Goal: Check status

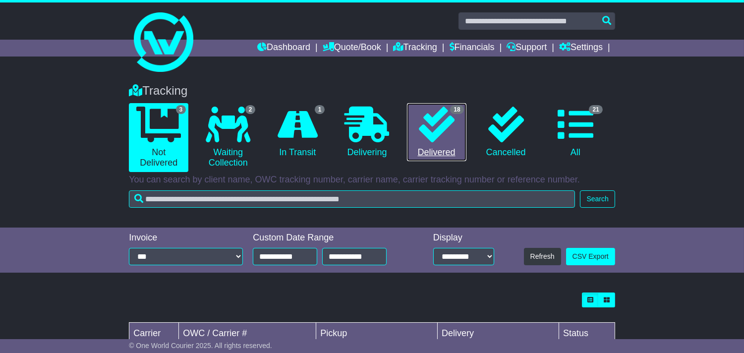
click at [444, 140] on icon at bounding box center [437, 125] width 36 height 36
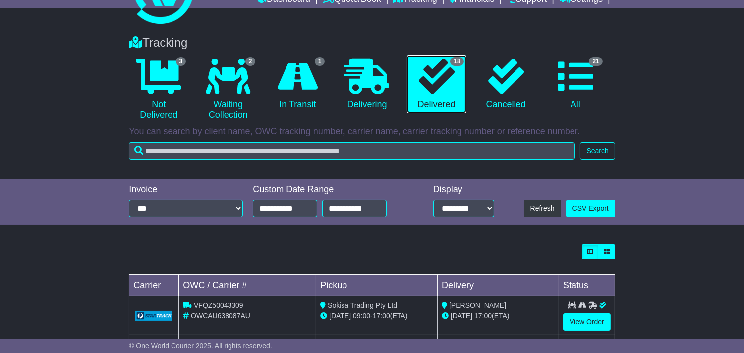
scroll to position [145, 0]
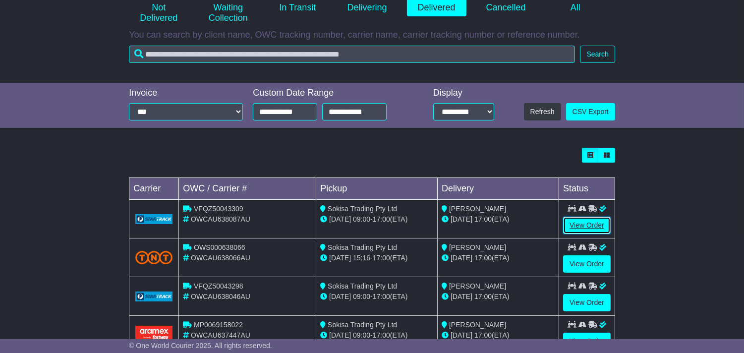
click at [586, 231] on link "View Order" at bounding box center [587, 225] width 48 height 17
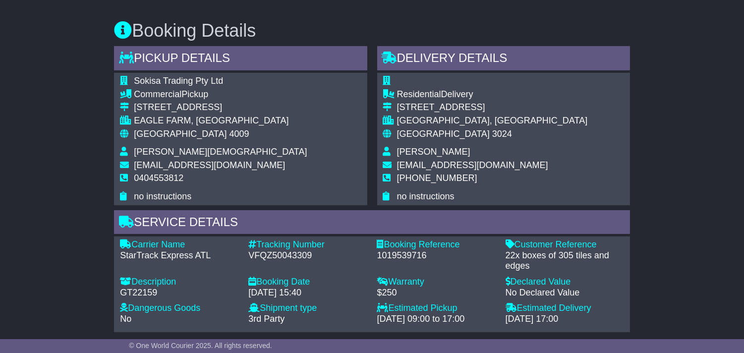
scroll to position [551, 0]
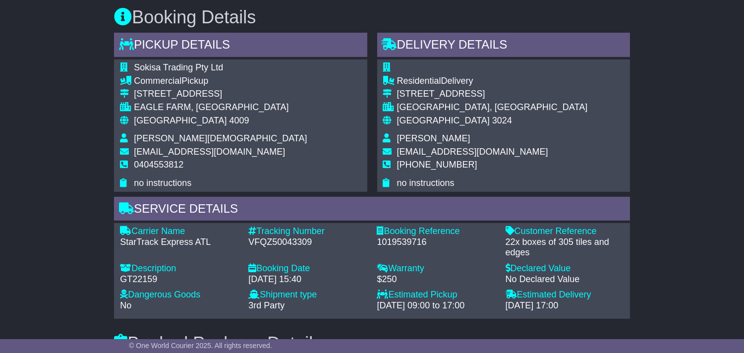
click at [147, 285] on div "Description - GT22159" at bounding box center [179, 276] width 128 height 26
click at [147, 281] on div "GT22159" at bounding box center [179, 279] width 119 height 11
copy div "GT22159"
click at [492, 119] on span "3024" at bounding box center [502, 121] width 20 height 10
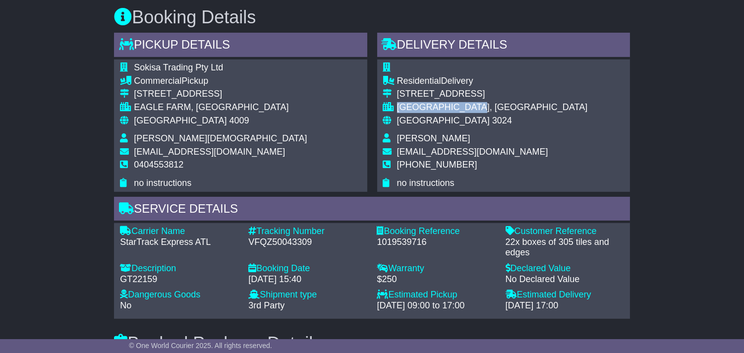
drag, startPoint x: 399, startPoint y: 107, endPoint x: 480, endPoint y: 109, distance: 80.8
click at [480, 109] on div "MANOR LAKES, VIC" at bounding box center [492, 107] width 191 height 11
copy div "MANOR LAKES, VIC"
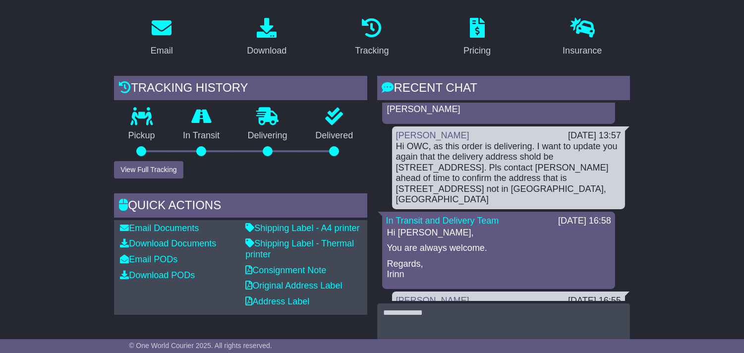
scroll to position [606, 0]
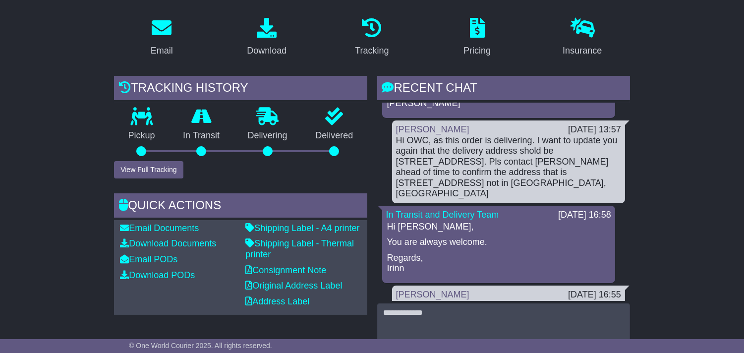
click at [450, 192] on div "Hi OWC, as this order is delivering. I want to update you again that the delive…" at bounding box center [508, 167] width 225 height 64
click at [441, 200] on div "Hi OWC, as this order is delivering. I want to update you again that the delive…" at bounding box center [508, 167] width 225 height 64
drag, startPoint x: 470, startPoint y: 193, endPoint x: 552, endPoint y: 191, distance: 82.8
click at [552, 191] on div "Hi OWC, as this order is delivering. I want to update you again that the delive…" at bounding box center [508, 167] width 225 height 64
copy div "Mambourin VIC 3024"
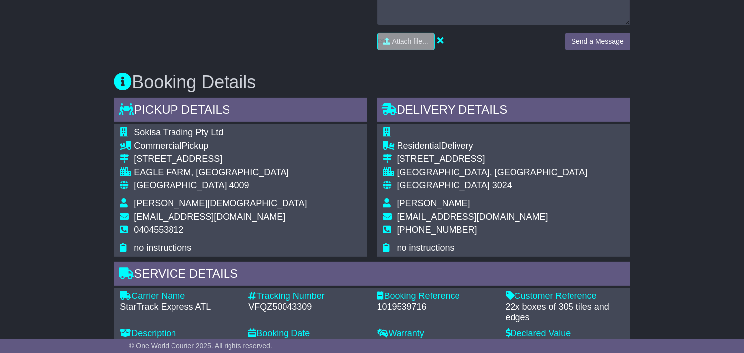
scroll to position [496, 0]
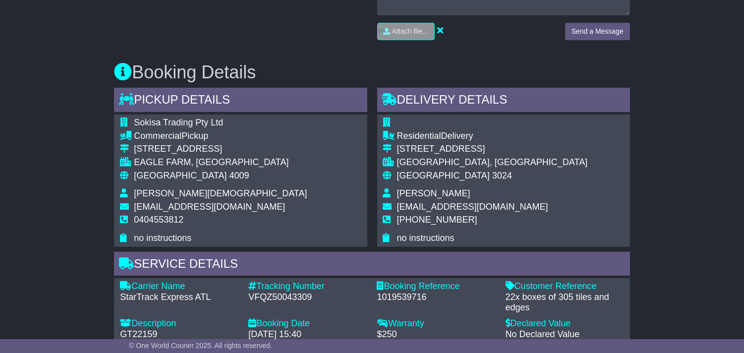
click at [404, 180] on td "Australia 3024" at bounding box center [492, 180] width 191 height 18
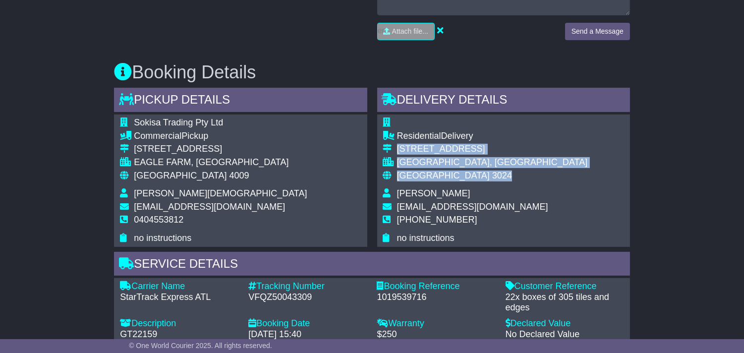
drag, startPoint x: 397, startPoint y: 151, endPoint x: 477, endPoint y: 171, distance: 82.6
click at [477, 171] on tbody "Residential Delivery 3 Heidelberg Street MANOR LAKES, VIC Australia 3024 Ajay R…" at bounding box center [485, 181] width 205 height 126
copy tbody "3 Heidelberg Street MANOR LAKES, VIC Australia 3024"
click at [403, 149] on div "3 Heidelberg Street" at bounding box center [492, 149] width 191 height 11
drag, startPoint x: 397, startPoint y: 147, endPoint x: 459, endPoint y: 172, distance: 66.8
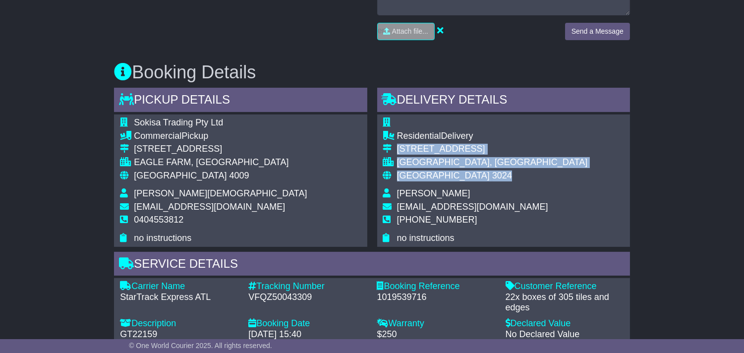
click at [459, 172] on tbody "Residential Delivery 3 Heidelberg Street MANOR LAKES, VIC Australia 3024 Ajay R…" at bounding box center [485, 181] width 205 height 126
copy tbody "3 Heidelberg Street MANOR LAKES, VIC Australia 3024"
click at [412, 148] on div "3 Heidelberg Street" at bounding box center [492, 149] width 191 height 11
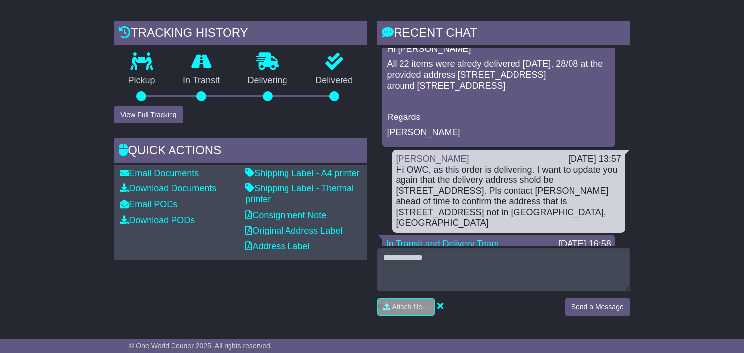
scroll to position [551, 0]
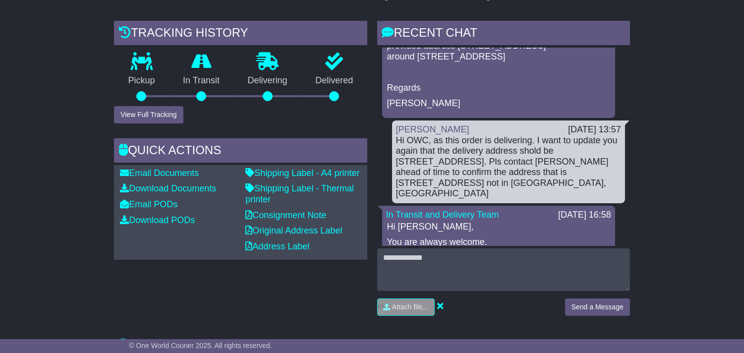
click at [492, 166] on div "Hi OWC, as this order is delivering. I want to update you again that the delive…" at bounding box center [508, 167] width 225 height 64
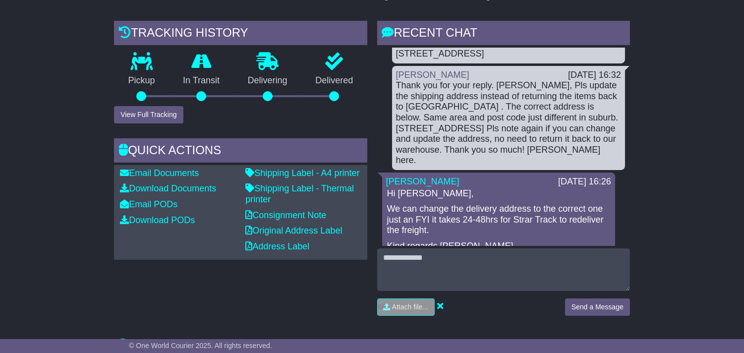
scroll to position [992, 0]
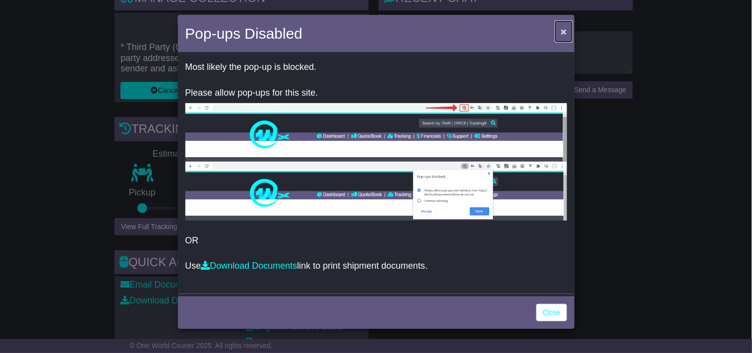
click at [563, 26] on span "×" at bounding box center [564, 31] width 6 height 11
